Goal: Entertainment & Leisure: Browse casually

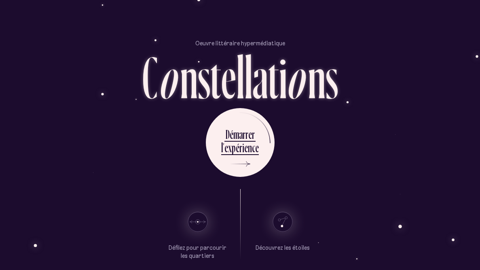
scroll to position [4, 0]
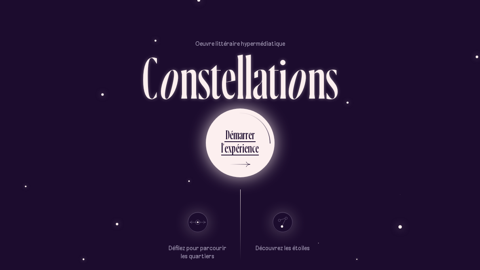
click at [236, 139] on div "m" at bounding box center [236, 135] width 6 height 16
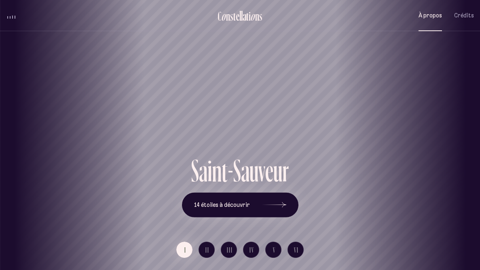
click at [437, 15] on span "À propos" at bounding box center [430, 15] width 23 height 7
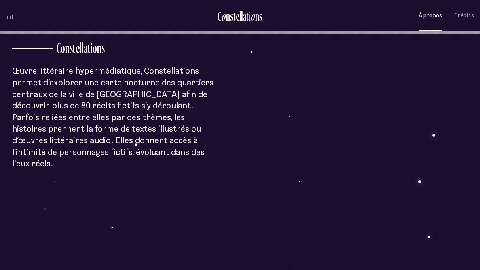
scroll to position [236, 0]
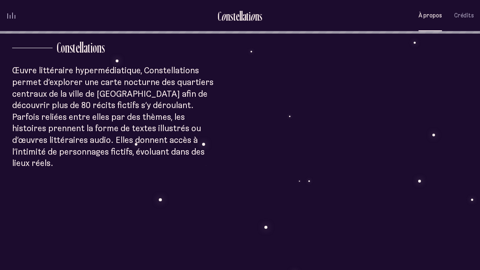
click at [181, 150] on div "À p r o p o s C o n s t e l l a t i o n s Œuvre littéraire hypermédiatique, Con…" at bounding box center [240, 225] width 480 height 923
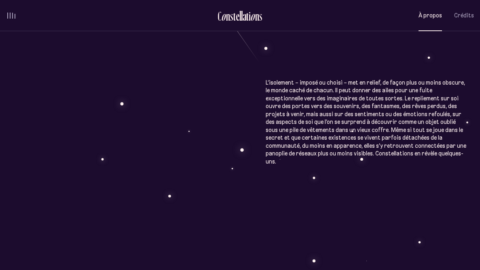
scroll to position [641, 0]
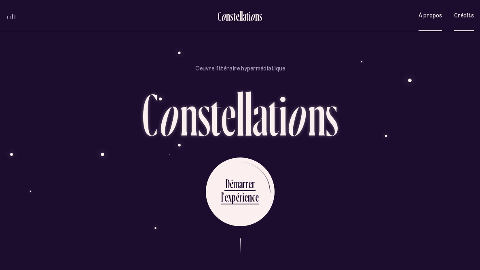
click at [463, 12] on span "Crédits" at bounding box center [464, 15] width 20 height 7
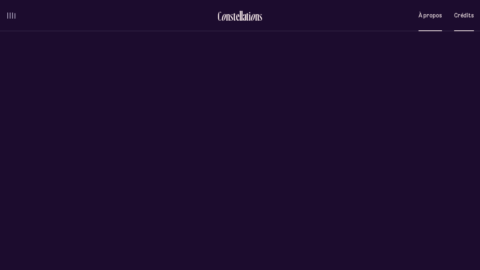
scroll to position [0, 0]
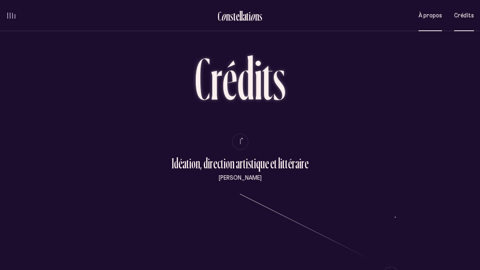
click at [422, 13] on span "À propos" at bounding box center [430, 15] width 23 height 7
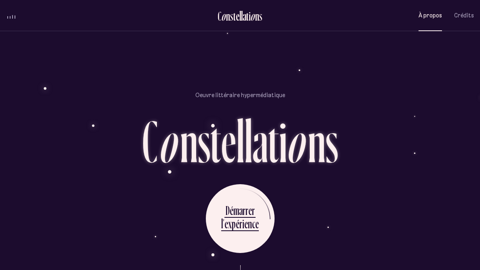
scroll to position [618, 0]
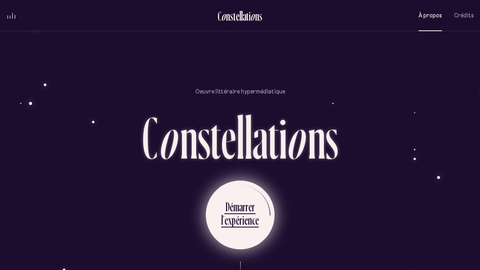
click at [233, 201] on div "p" at bounding box center [234, 220] width 4 height 16
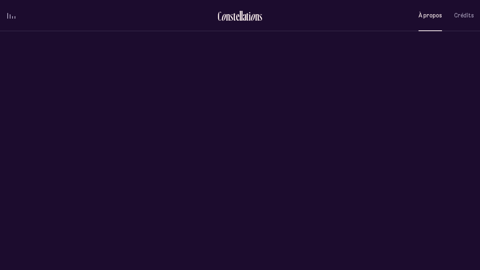
scroll to position [0, 0]
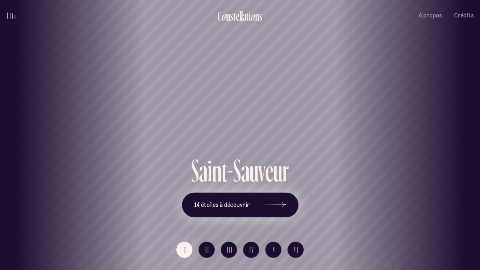
click at [280, 201] on icon at bounding box center [274, 204] width 24 height 61
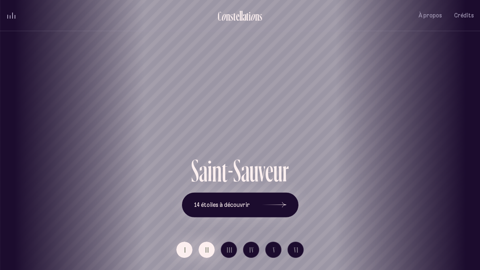
click at [207, 201] on span "II" at bounding box center [207, 249] width 4 height 7
click at [187, 201] on button "I" at bounding box center [184, 249] width 16 height 16
click at [207, 201] on button "II" at bounding box center [207, 249] width 16 height 16
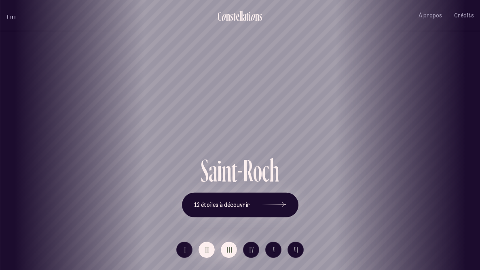
click at [229, 201] on span "III" at bounding box center [230, 249] width 6 height 7
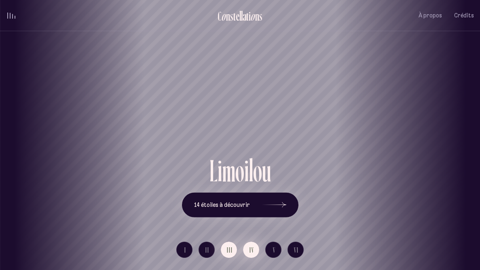
click at [247, 201] on button "IV" at bounding box center [251, 249] width 16 height 16
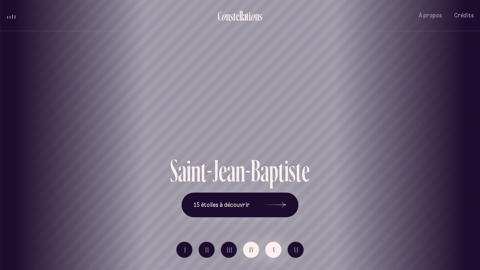
click at [267, 201] on button "V" at bounding box center [273, 249] width 16 height 16
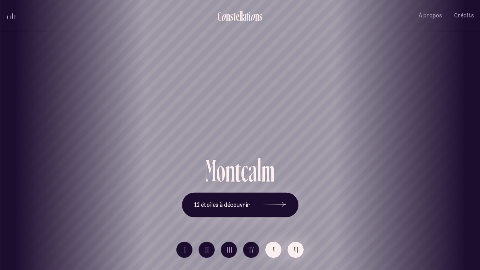
click at [291, 201] on button "VI" at bounding box center [296, 249] width 16 height 16
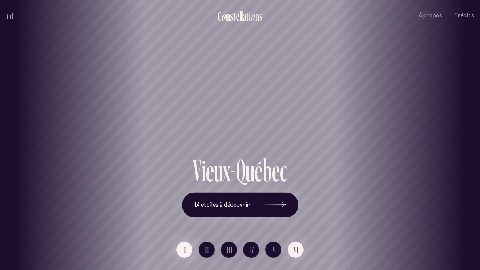
click at [188, 201] on button "I" at bounding box center [184, 249] width 16 height 16
click at [238, 139] on h1 "Saint-Sauveur" at bounding box center [240, 127] width 444 height 32
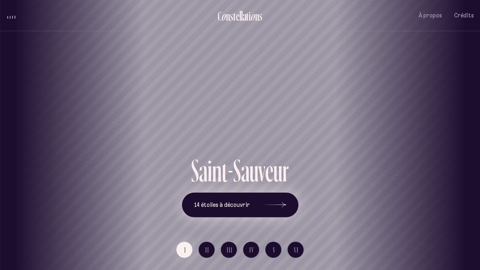
click at [252, 201] on button "14 étoiles à découvrir" at bounding box center [240, 204] width 116 height 25
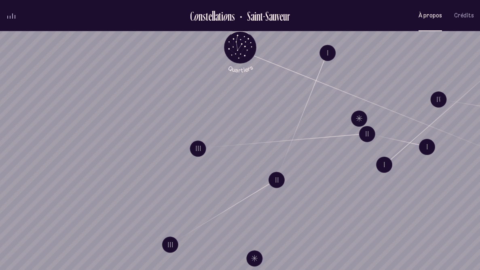
click at [436, 11] on button "À propos" at bounding box center [430, 15] width 23 height 19
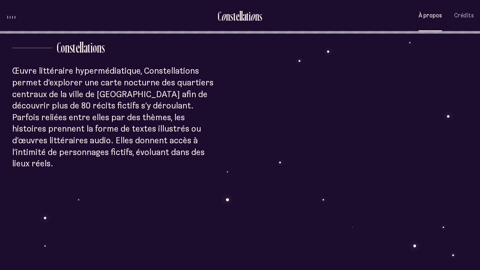
scroll to position [236, 0]
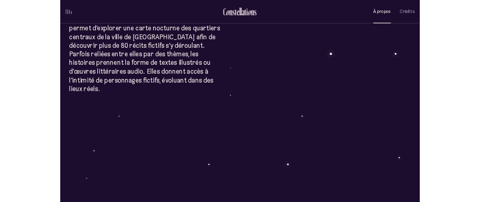
scroll to position [282, 0]
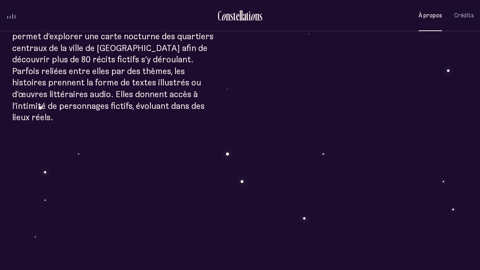
click at [419, 6] on button "À propos" at bounding box center [430, 15] width 23 height 19
